Goal: Task Accomplishment & Management: Use online tool/utility

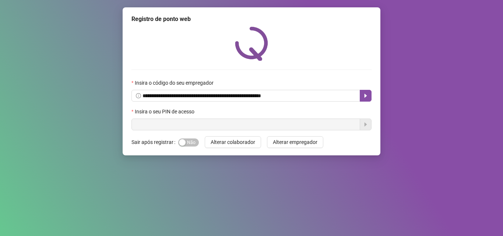
click at [179, 123] on input "text" at bounding box center [245, 124] width 228 height 12
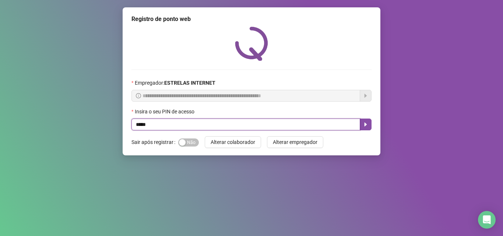
type input "*****"
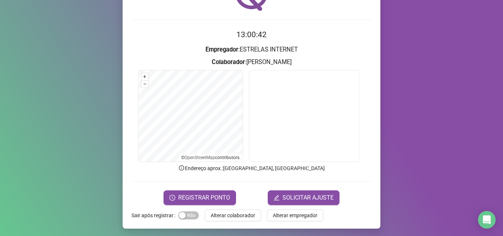
scroll to position [52, 0]
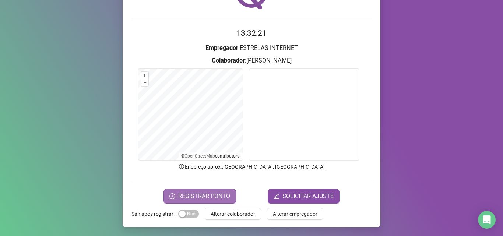
click at [192, 201] on button "REGISTRAR PONTO" at bounding box center [199, 196] width 72 height 15
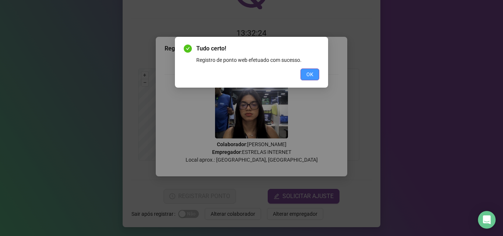
click at [312, 72] on span "OK" at bounding box center [309, 74] width 7 height 8
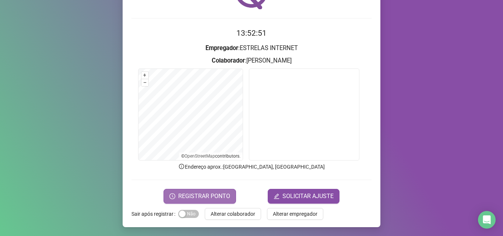
click at [198, 198] on span "REGISTRAR PONTO" at bounding box center [204, 196] width 52 height 9
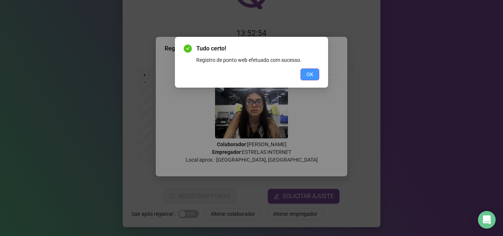
click at [307, 74] on span "OK" at bounding box center [309, 74] width 7 height 8
